Goal: Information Seeking & Learning: Learn about a topic

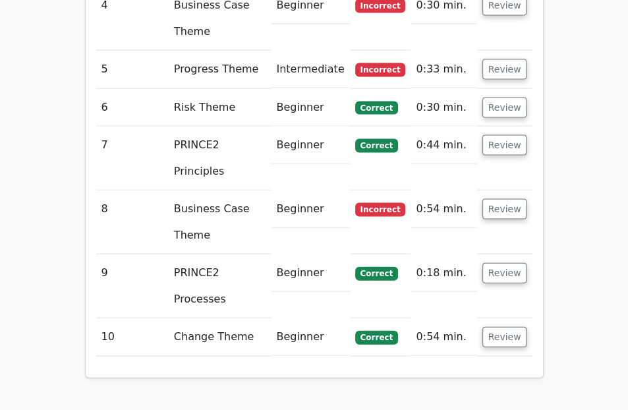
scroll to position [1732, 0]
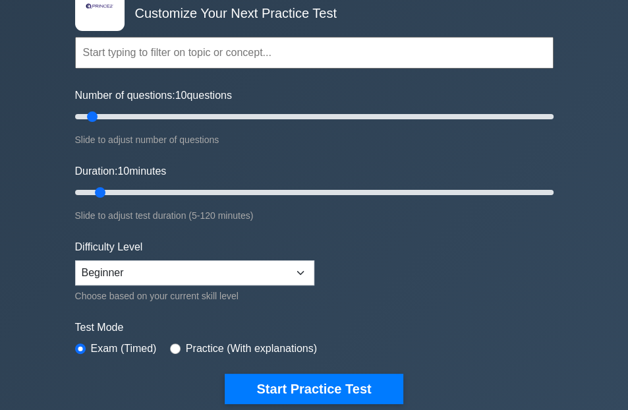
scroll to position [396, 0]
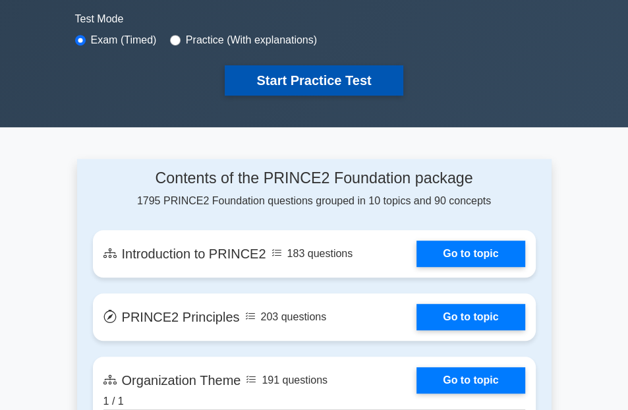
click at [317, 69] on button "Start Practice Test" at bounding box center [314, 80] width 178 height 30
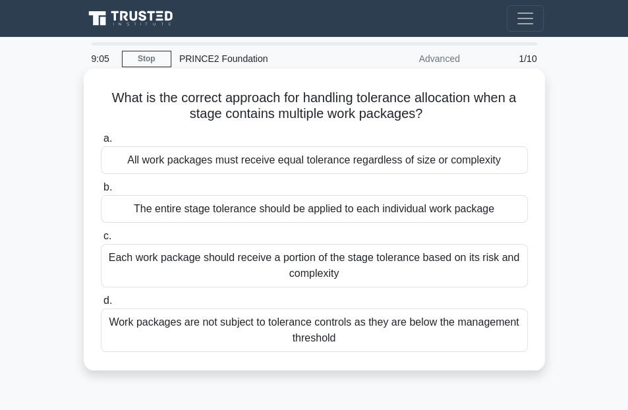
click at [251, 260] on div "Each work package should receive a portion of the stage tolerance based on its …" at bounding box center [314, 266] width 427 height 44
click at [101, 241] on input "c. Each work package should receive a portion of the stage tolerance based on i…" at bounding box center [101, 236] width 0 height 9
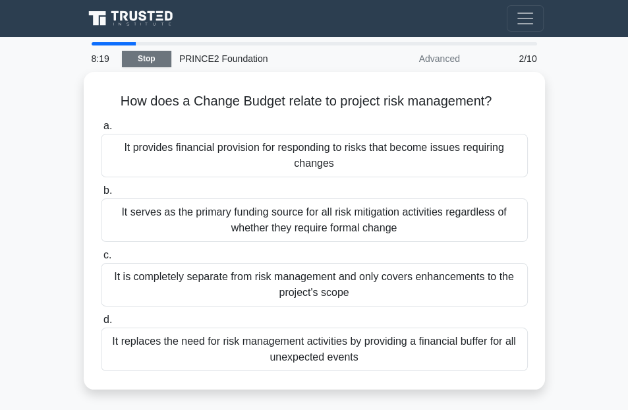
click at [145, 53] on link "Stop" at bounding box center [146, 59] width 49 height 16
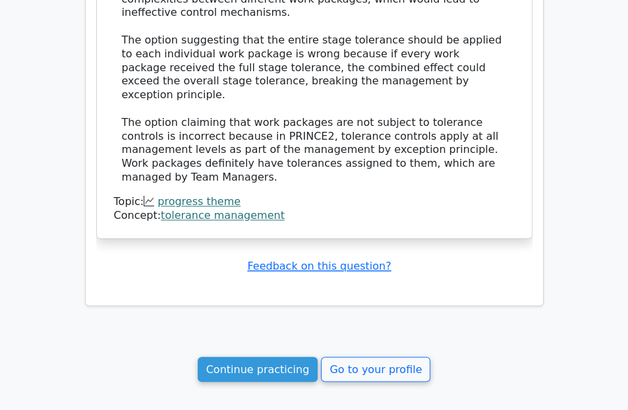
scroll to position [1255, 0]
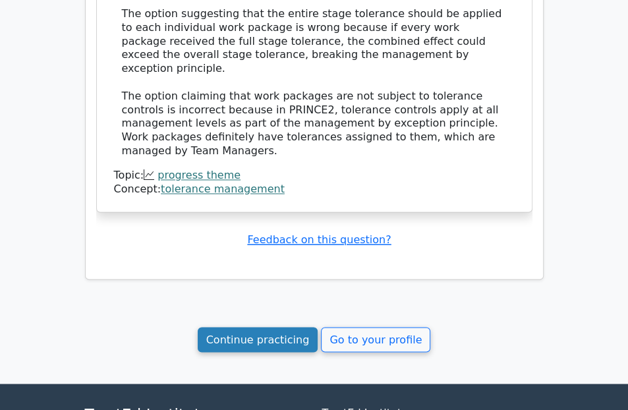
click at [267, 327] on link "Continue practicing" at bounding box center [258, 339] width 121 height 25
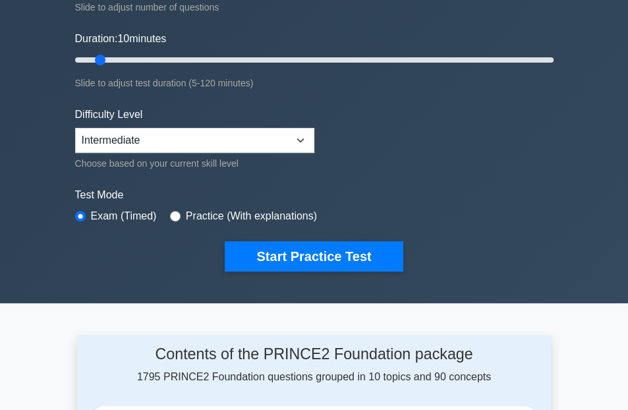
scroll to position [330, 0]
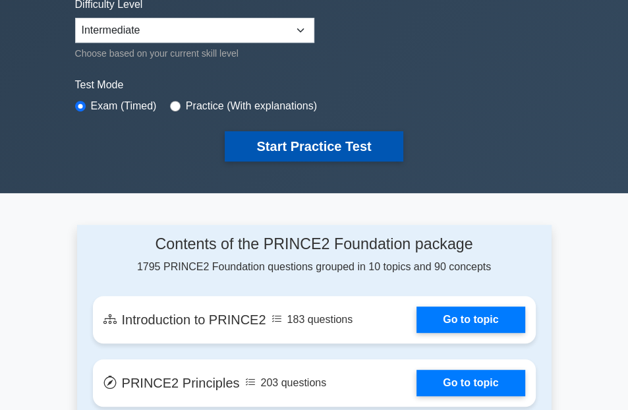
click at [315, 147] on button "Start Practice Test" at bounding box center [314, 146] width 178 height 30
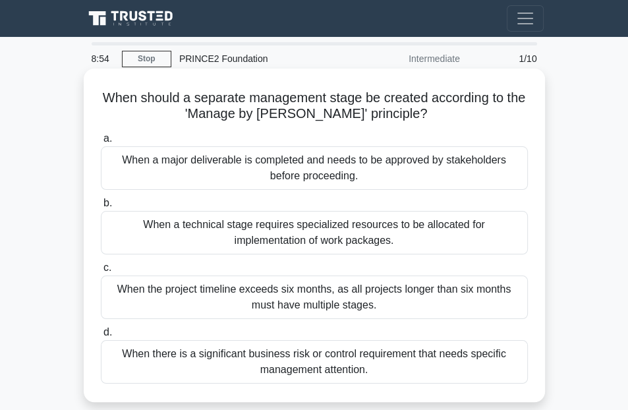
click at [295, 365] on div "When there is a significant business risk or control requirement that needs spe…" at bounding box center [314, 362] width 427 height 44
click at [101, 337] on input "d. When there is a significant business risk or control requirement that needs …" at bounding box center [101, 332] width 0 height 9
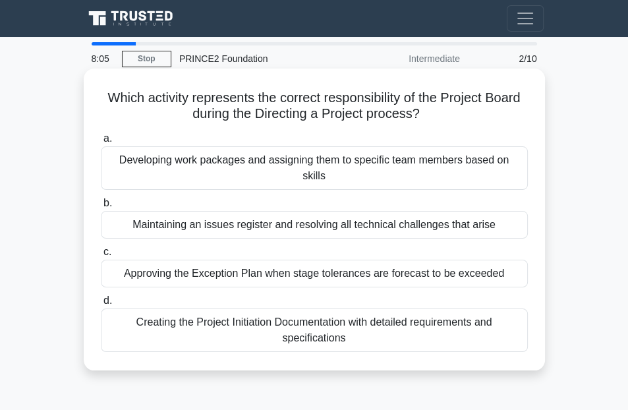
click at [222, 311] on div "Creating the Project Initiation Documentation with detailed requirements and sp…" at bounding box center [314, 331] width 427 height 44
click at [101, 305] on input "d. Creating the Project Initiation Documentation with detailed requirements and…" at bounding box center [101, 301] width 0 height 9
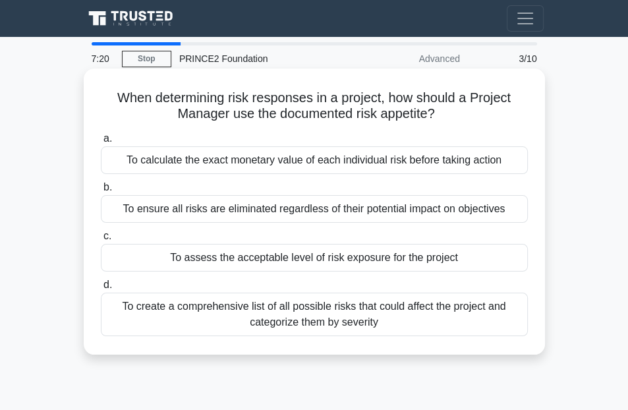
click at [261, 214] on div "To ensure all risks are eliminated regardless of their potential impact on obje…" at bounding box center [314, 209] width 427 height 28
click at [101, 192] on input "b. To ensure all risks are eliminated regardless of their potential impact on o…" at bounding box center [101, 187] width 0 height 9
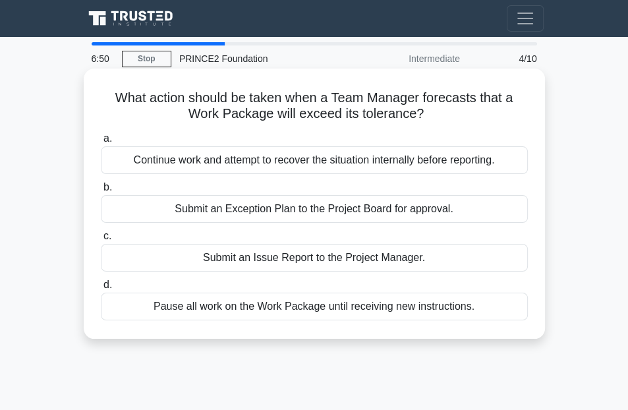
click at [305, 257] on div "Submit an Issue Report to the Project Manager." at bounding box center [314, 258] width 427 height 28
click at [101, 241] on input "c. Submit an Issue Report to the Project Manager." at bounding box center [101, 236] width 0 height 9
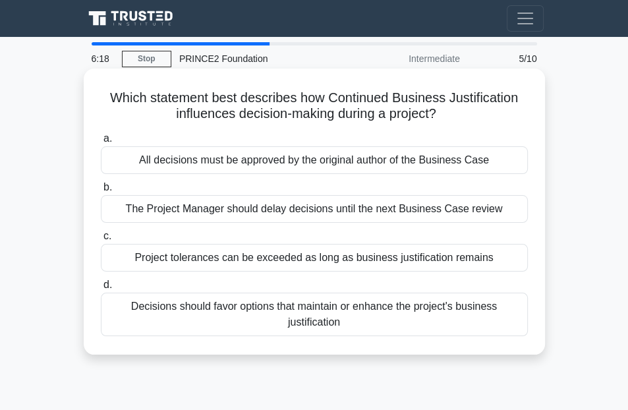
click at [346, 320] on div "Decisions should favor options that maintain or enhance the project's business …" at bounding box center [314, 315] width 427 height 44
click at [101, 290] on input "d. Decisions should favor options that maintain or enhance the project's busine…" at bounding box center [101, 285] width 0 height 9
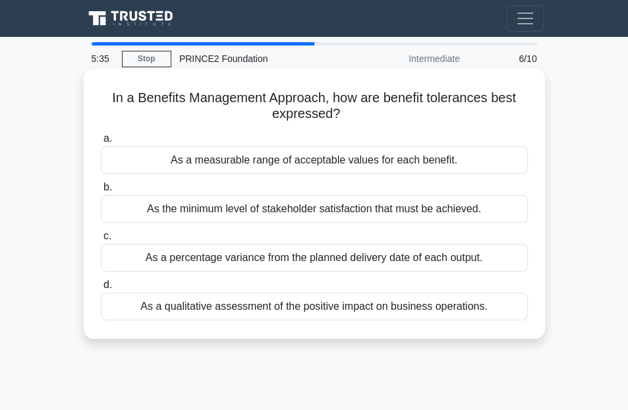
click at [303, 156] on div "As a measurable range of acceptable values for each benefit." at bounding box center [314, 160] width 427 height 28
click at [101, 143] on input "a. As a measurable range of acceptable values for each benefit." at bounding box center [101, 139] width 0 height 9
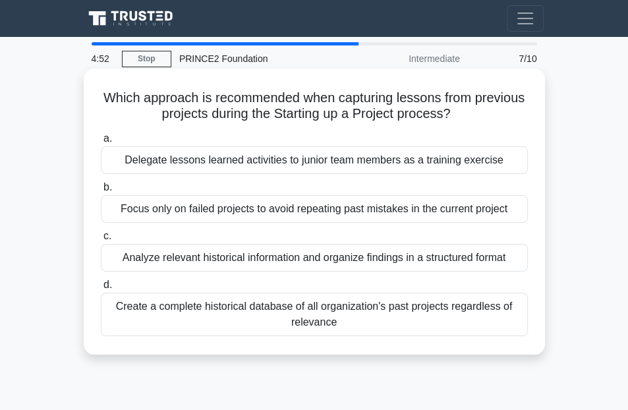
click at [235, 257] on div "Analyze relevant historical information and organize findings in a structured f…" at bounding box center [314, 258] width 427 height 28
click at [101, 241] on input "c. Analyze relevant historical information and organize findings in a structure…" at bounding box center [101, 236] width 0 height 9
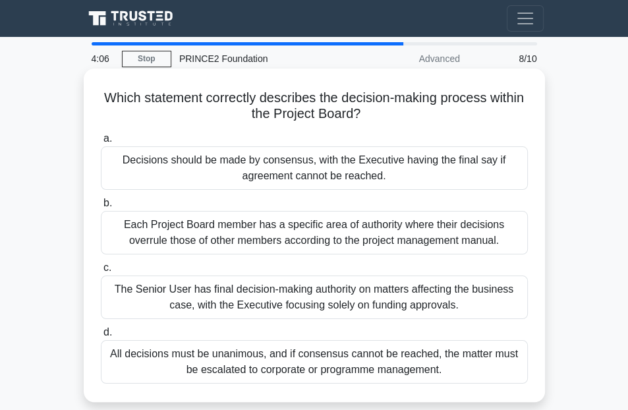
click at [335, 168] on div "Decisions should be made by consensus, with the Executive having the final say …" at bounding box center [314, 168] width 427 height 44
click at [208, 164] on div "Decisions should be made by consensus, with the Executive having the final say …" at bounding box center [314, 168] width 427 height 44
click at [101, 143] on input "a. Decisions should be made by consensus, with the Executive having the final s…" at bounding box center [101, 139] width 0 height 9
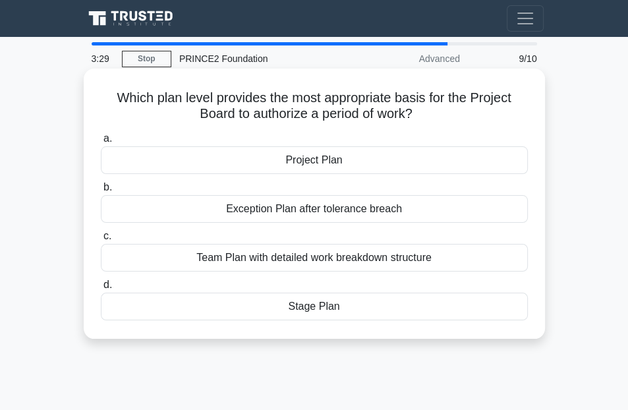
click at [305, 157] on div "Project Plan" at bounding box center [314, 160] width 427 height 28
click at [143, 156] on div "Project Plan" at bounding box center [314, 160] width 427 height 28
click at [101, 143] on input "a. Project Plan" at bounding box center [101, 139] width 0 height 9
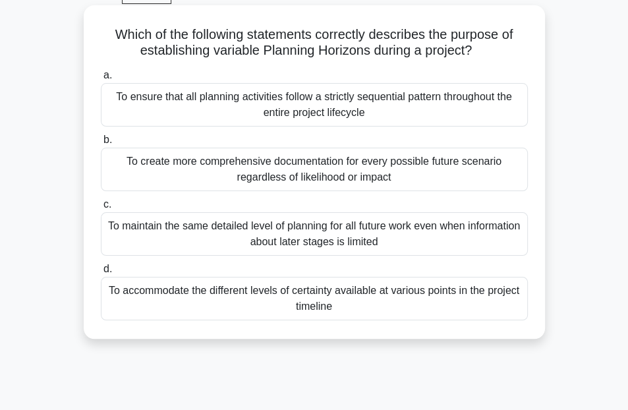
scroll to position [66, 0]
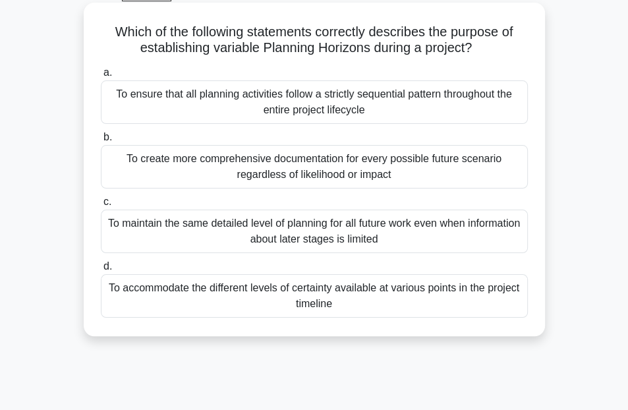
click at [322, 101] on div "To ensure that all planning activities follow a strictly sequential pattern thr…" at bounding box center [314, 102] width 427 height 44
click at [101, 77] on input "a. To ensure that all planning activities follow a strictly sequential pattern …" at bounding box center [101, 73] width 0 height 9
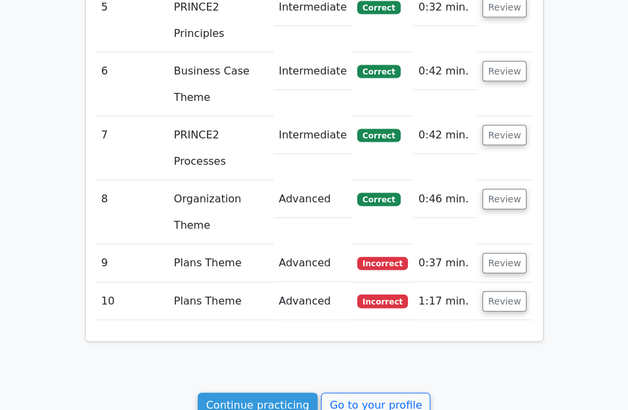
scroll to position [1765, 0]
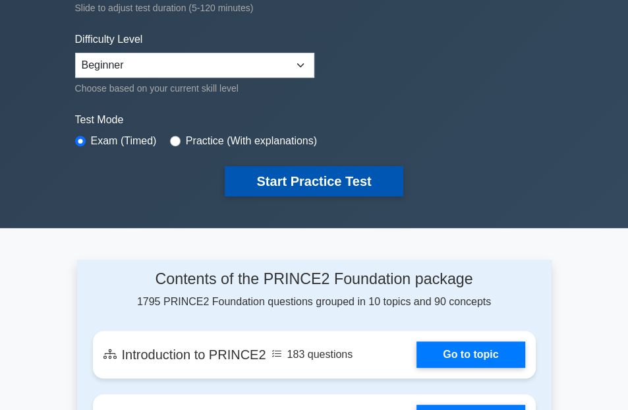
scroll to position [330, 0]
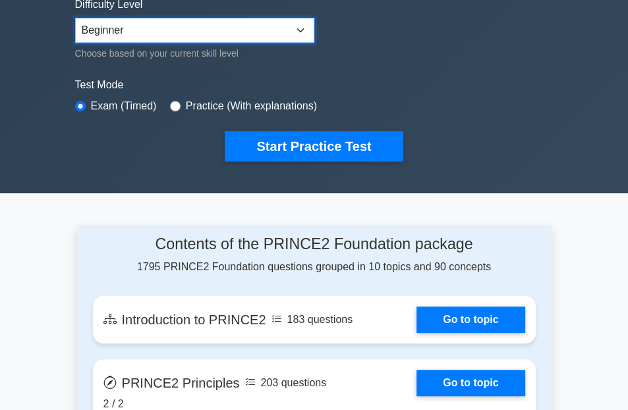
click at [301, 27] on select "Beginner Intermediate Expert" at bounding box center [194, 30] width 239 height 25
click at [75, 18] on select "Beginner Intermediate Expert" at bounding box center [194, 30] width 239 height 25
click at [299, 28] on select "Beginner Intermediate Expert" at bounding box center [194, 30] width 239 height 25
select select "expert"
click at [75, 18] on select "Beginner Intermediate Expert" at bounding box center [194, 30] width 239 height 25
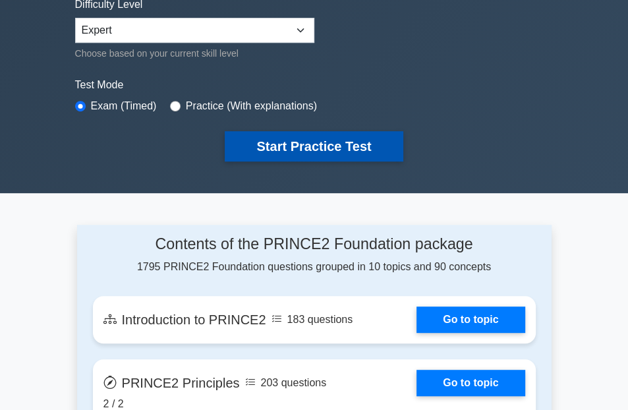
click at [306, 143] on button "Start Practice Test" at bounding box center [314, 146] width 178 height 30
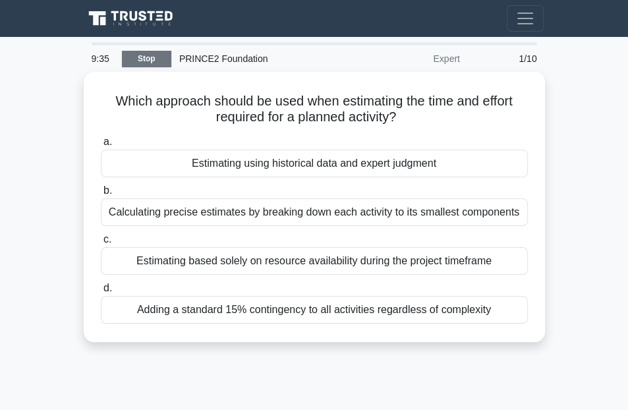
click at [142, 62] on link "Stop" at bounding box center [146, 59] width 49 height 16
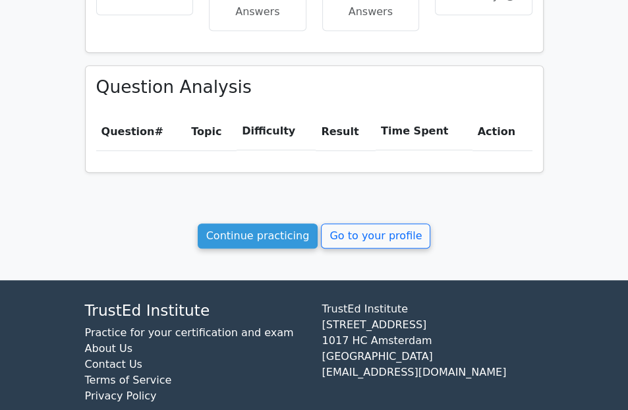
scroll to position [528, 0]
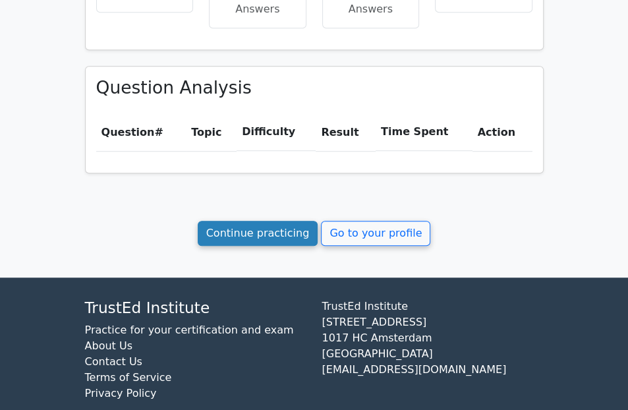
click at [256, 237] on link "Continue practicing" at bounding box center [258, 233] width 121 height 25
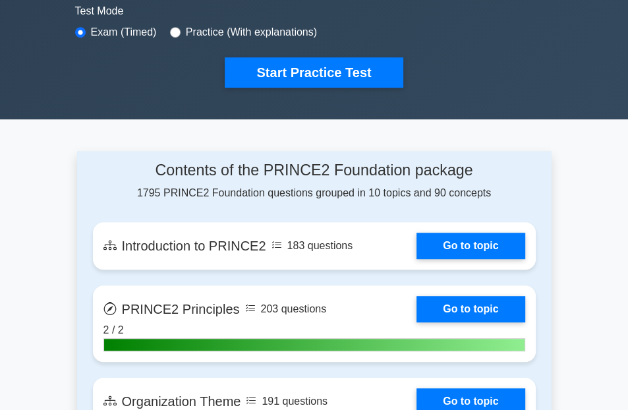
scroll to position [396, 0]
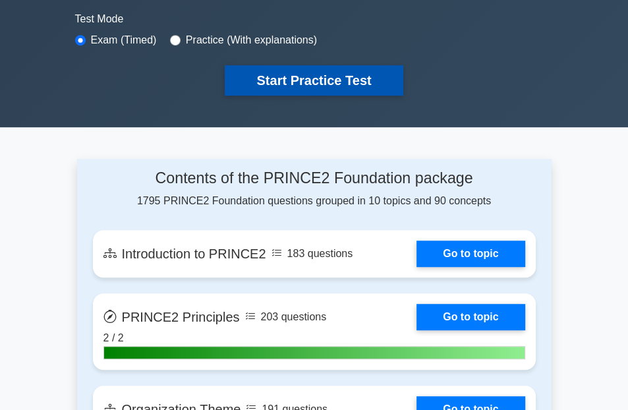
click at [297, 76] on button "Start Practice Test" at bounding box center [314, 80] width 178 height 30
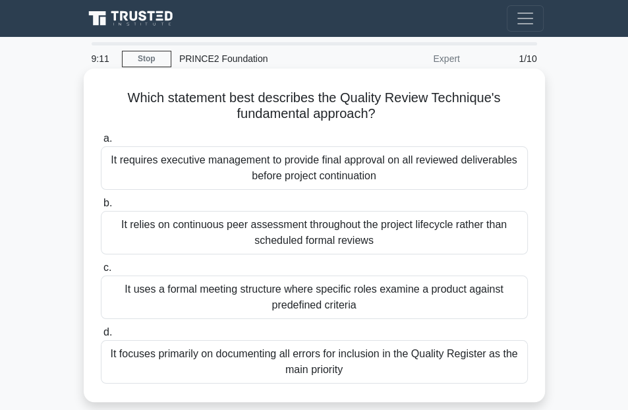
click at [298, 359] on div "It focuses primarily on documenting all errors for inclusion in the Quality Reg…" at bounding box center [314, 362] width 427 height 44
click at [264, 356] on div "It focuses primarily on documenting all errors for inclusion in the Quality Reg…" at bounding box center [314, 362] width 427 height 44
click at [101, 337] on input "d. It focuses primarily on documenting all errors for inclusion in the Quality …" at bounding box center [101, 332] width 0 height 9
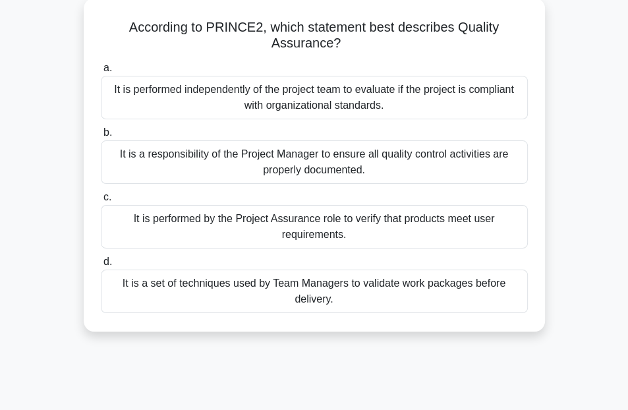
scroll to position [66, 0]
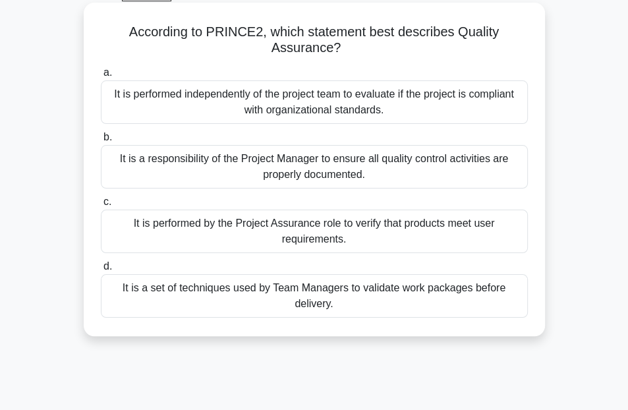
click at [293, 225] on div "It is performed by the Project Assurance role to verify that products meet user…" at bounding box center [314, 232] width 427 height 44
click at [101, 206] on input "c. It is performed by the Project Assurance role to verify that products meet u…" at bounding box center [101, 202] width 0 height 9
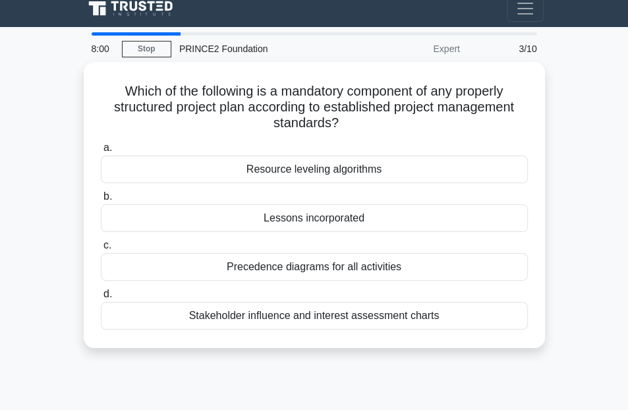
scroll to position [0, 0]
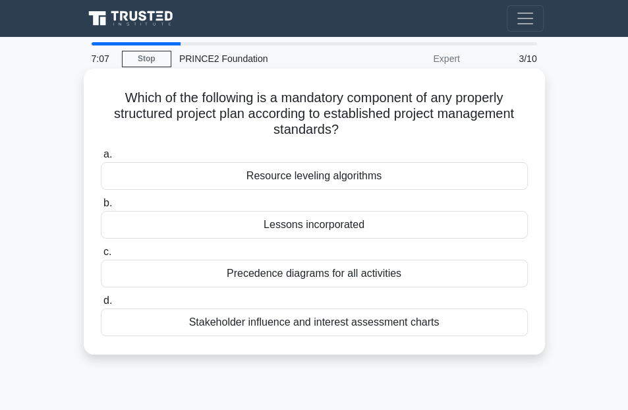
click at [311, 274] on div "Precedence diagrams for all activities" at bounding box center [314, 274] width 427 height 28
click at [101, 257] on input "c. Precedence diagrams for all activities" at bounding box center [101, 252] width 0 height 9
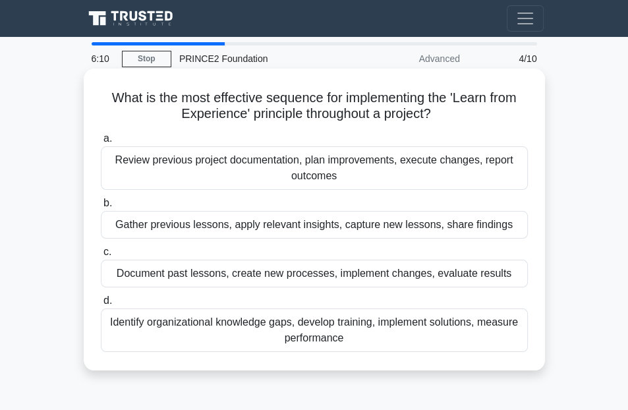
click at [298, 329] on div "Identify organizational knowledge gaps, develop training, implement solutions, …" at bounding box center [314, 331] width 427 height 44
click at [101, 305] on input "d. Identify organizational knowledge gaps, develop training, implement solution…" at bounding box center [101, 301] width 0 height 9
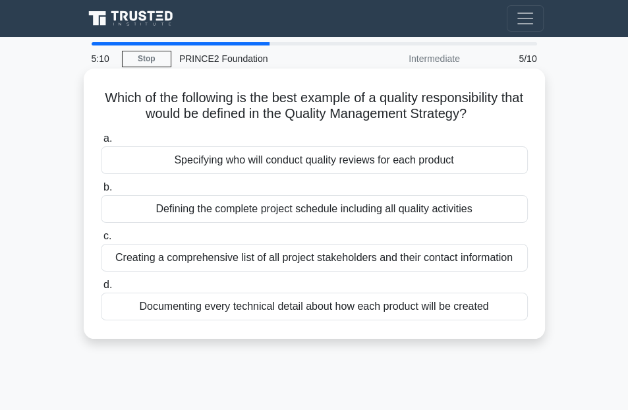
click at [338, 307] on div "Documenting every technical detail about how each product will be created" at bounding box center [314, 307] width 427 height 28
click at [101, 290] on input "d. Documenting every technical detail about how each product will be created" at bounding box center [101, 285] width 0 height 9
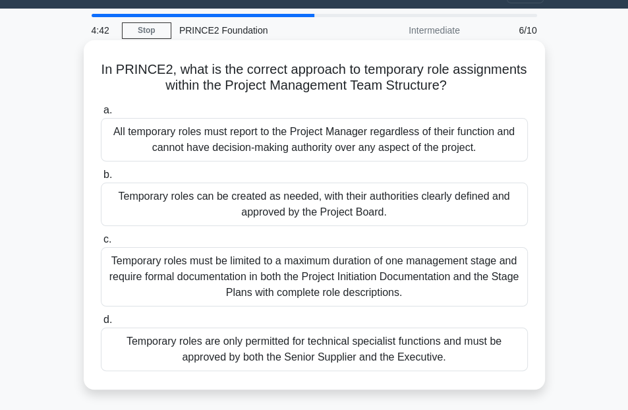
scroll to position [66, 0]
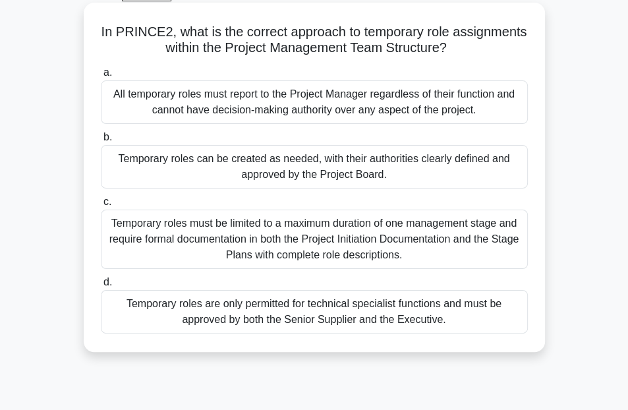
click at [288, 311] on div "Temporary roles are only permitted for technical specialist functions and must …" at bounding box center [314, 312] width 427 height 44
click at [101, 287] on input "d. Temporary roles are only permitted for technical specialist functions and mu…" at bounding box center [101, 282] width 0 height 9
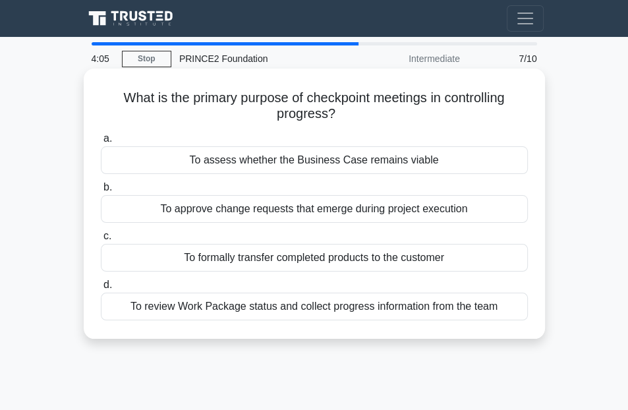
scroll to position [0, 0]
click at [301, 308] on div "To review Work Package status and collect progress information from the team" at bounding box center [314, 307] width 427 height 28
click at [101, 290] on input "d. To review Work Package status and collect progress information from the team" at bounding box center [101, 285] width 0 height 9
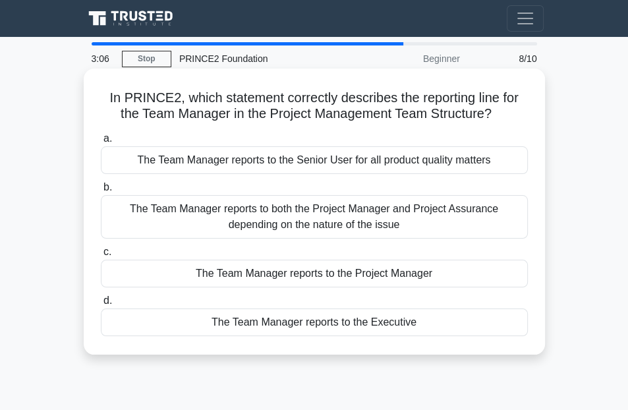
click at [305, 272] on div "The Team Manager reports to the Project Manager" at bounding box center [314, 274] width 427 height 28
click at [101, 257] on input "c. The Team Manager reports to the Project Manager" at bounding box center [101, 252] width 0 height 9
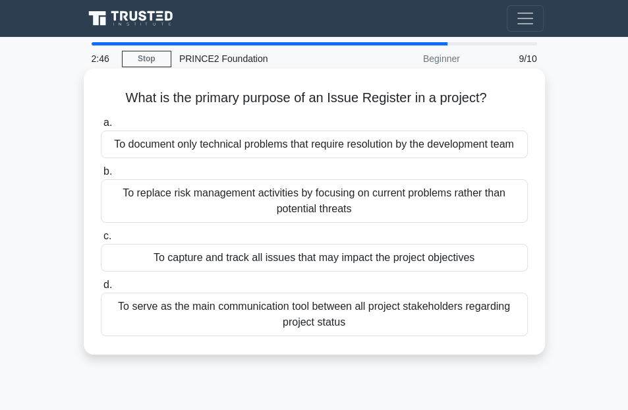
click at [335, 259] on div "To capture and track all issues that may impact the project objectives" at bounding box center [314, 258] width 427 height 28
click at [101, 241] on input "c. To capture and track all issues that may impact the project objectives" at bounding box center [101, 236] width 0 height 9
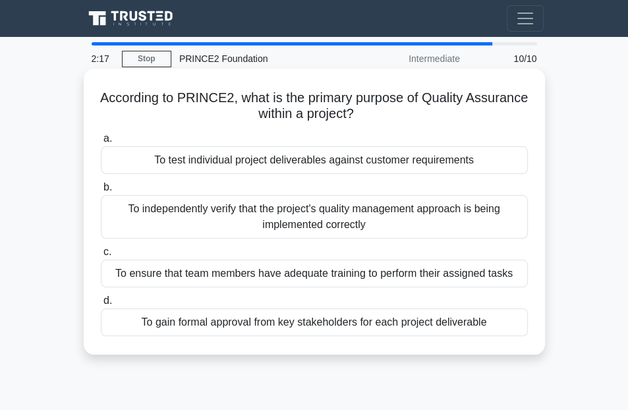
click at [364, 162] on div "To test individual project deliverables against customer requirements" at bounding box center [314, 160] width 427 height 28
click at [101, 143] on input "a. To test individual project deliverables against customer requirements" at bounding box center [101, 139] width 0 height 9
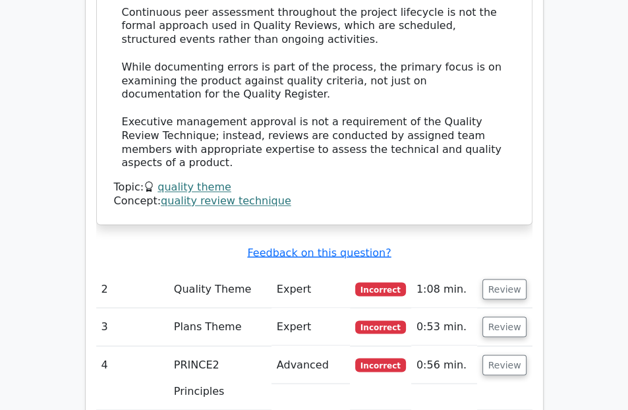
scroll to position [1319, 0]
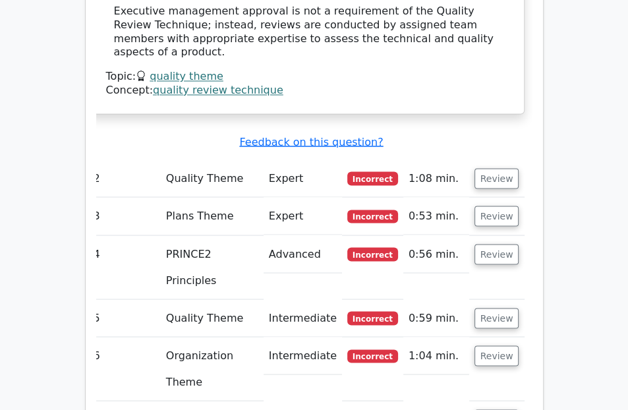
scroll to position [1493, 0]
